Goal: Transaction & Acquisition: Book appointment/travel/reservation

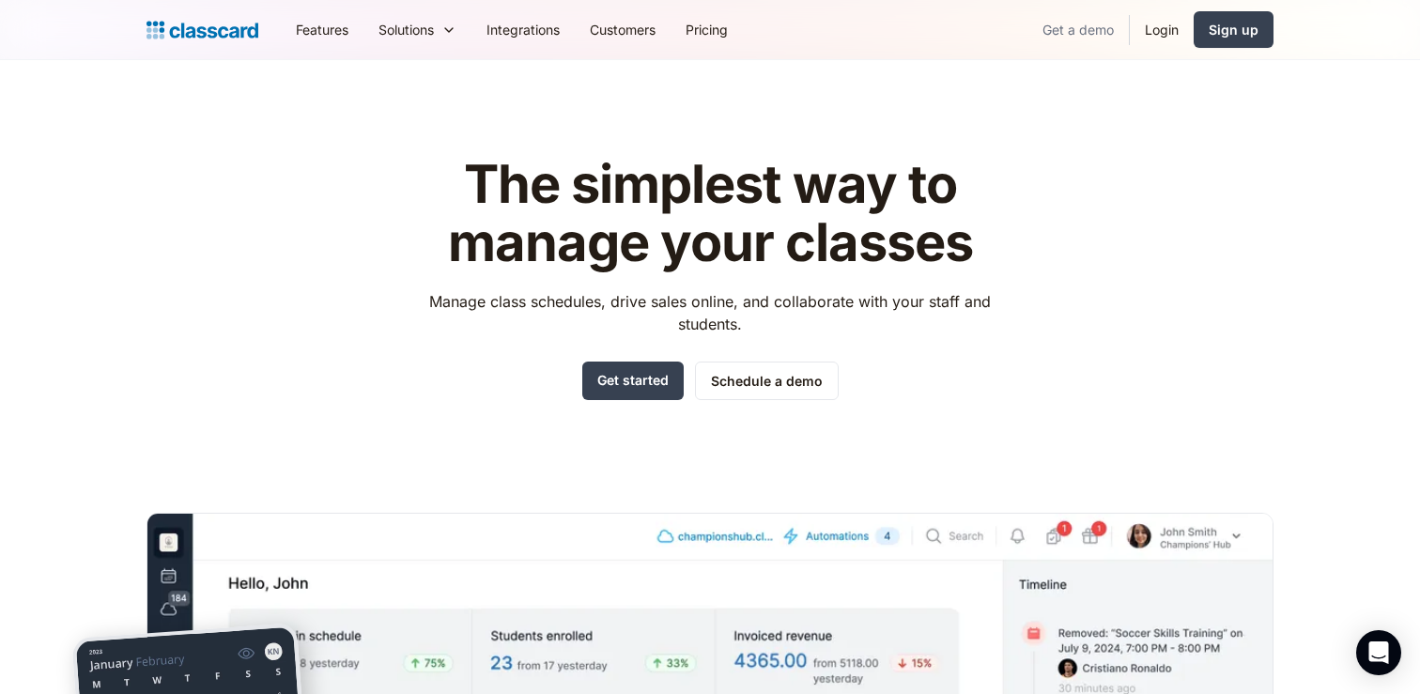
click at [1096, 37] on link "Get a demo" at bounding box center [1077, 29] width 101 height 42
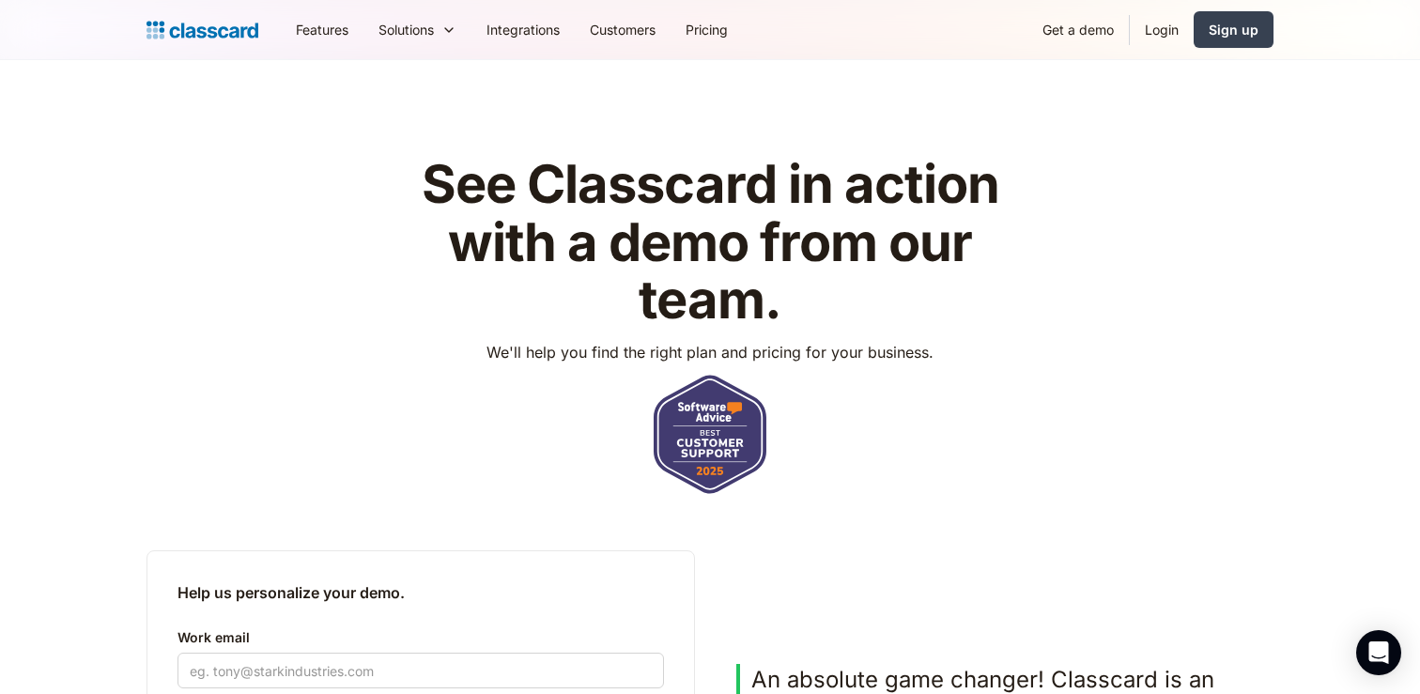
click at [198, 33] on img "home" at bounding box center [202, 30] width 112 height 26
